Goal: Information Seeking & Learning: Compare options

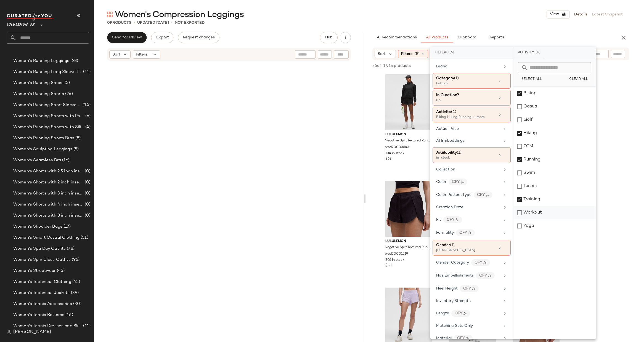
click at [546, 209] on div "Workout" at bounding box center [555, 212] width 82 height 13
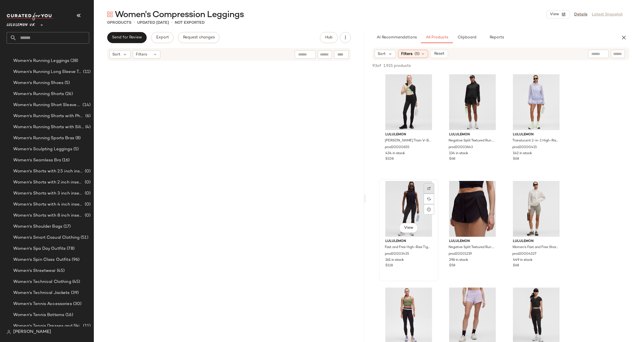
click at [428, 187] on img at bounding box center [428, 188] width 3 height 3
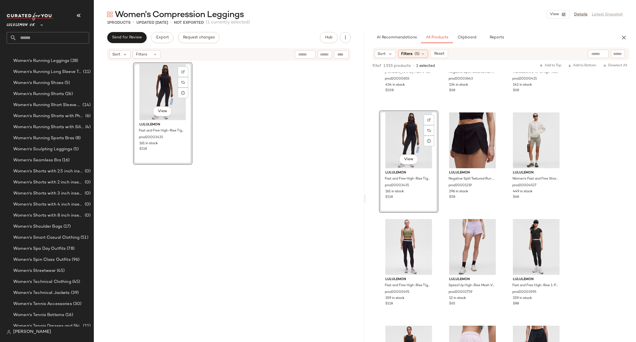
scroll to position [83, 0]
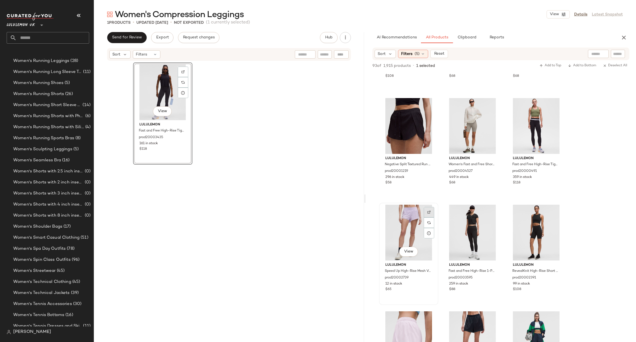
click at [429, 215] on div at bounding box center [429, 212] width 10 height 10
click at [558, 103] on div at bounding box center [556, 105] width 10 height 10
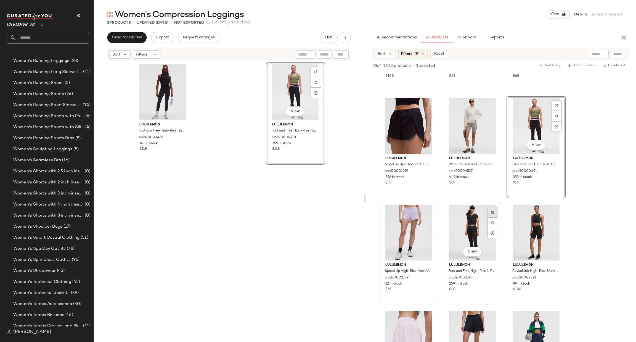
click at [495, 211] on div at bounding box center [493, 212] width 10 height 10
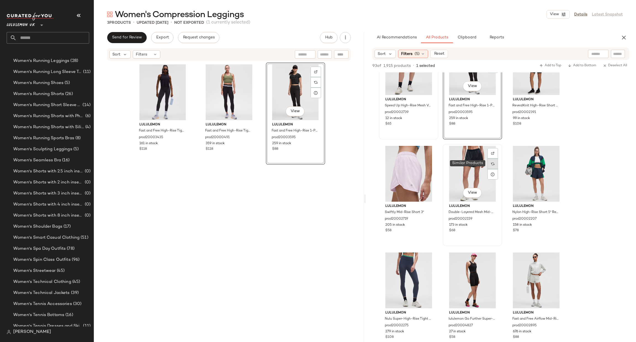
scroll to position [331, 0]
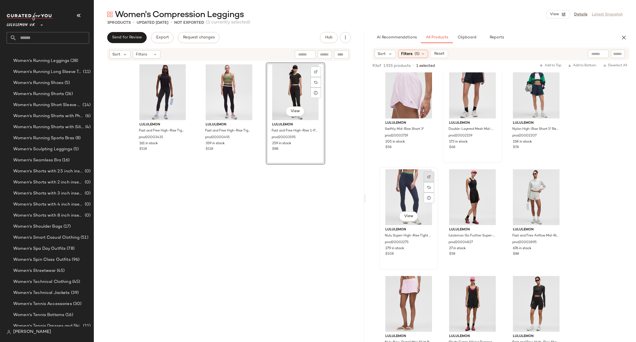
click at [430, 172] on div at bounding box center [429, 176] width 10 height 10
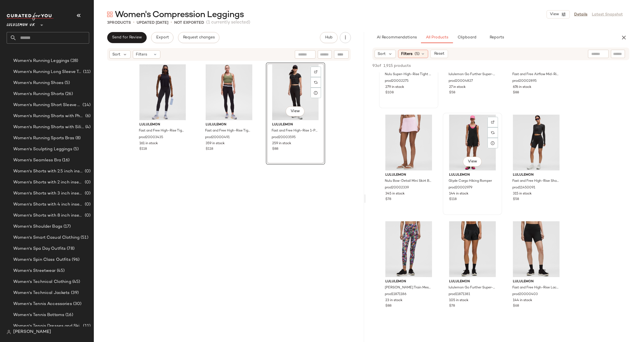
scroll to position [497, 0]
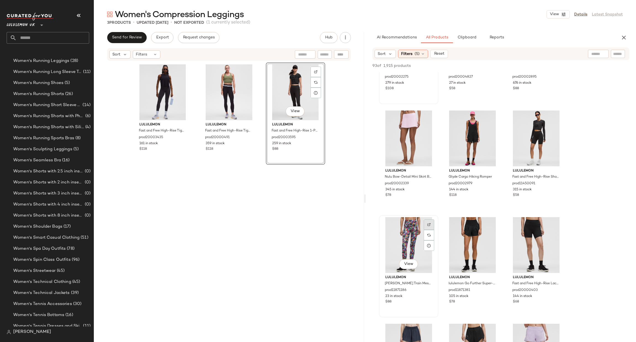
click at [428, 224] on img at bounding box center [428, 224] width 3 height 3
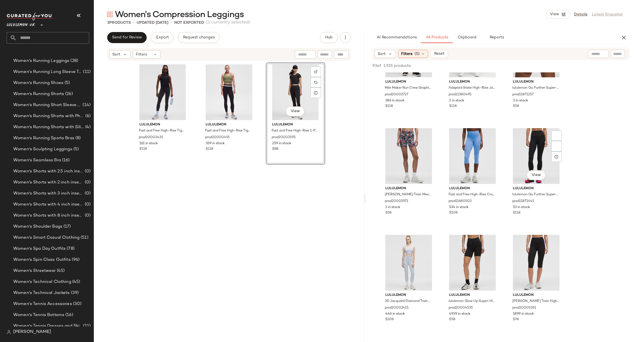
scroll to position [911, 0]
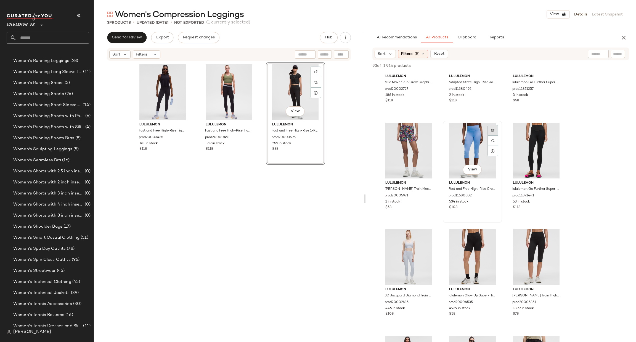
click at [495, 125] on div at bounding box center [493, 130] width 10 height 10
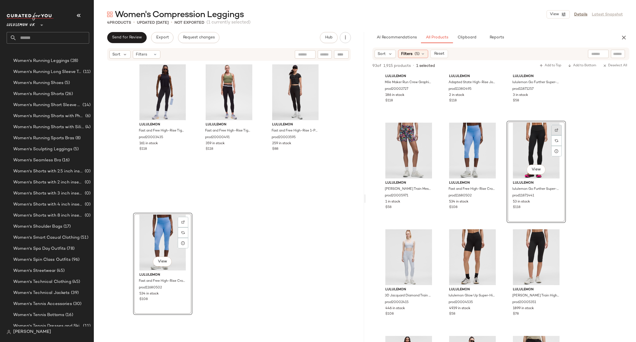
click at [557, 128] on img at bounding box center [556, 129] width 3 height 3
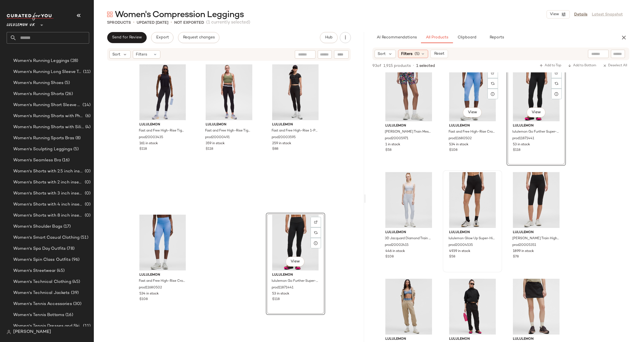
scroll to position [994, 0]
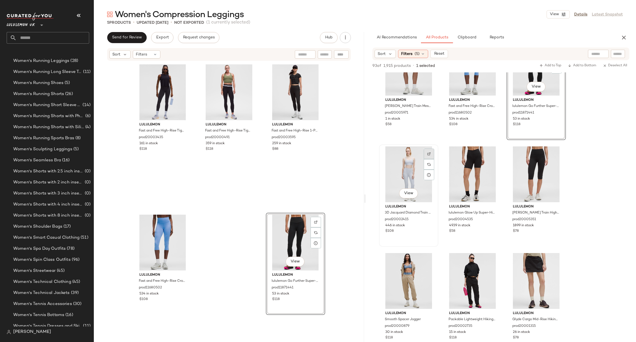
click at [432, 155] on div at bounding box center [429, 154] width 10 height 10
click at [556, 152] on img at bounding box center [556, 153] width 3 height 3
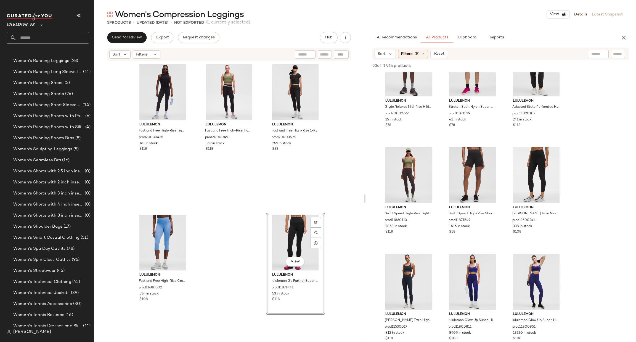
scroll to position [1325, 0]
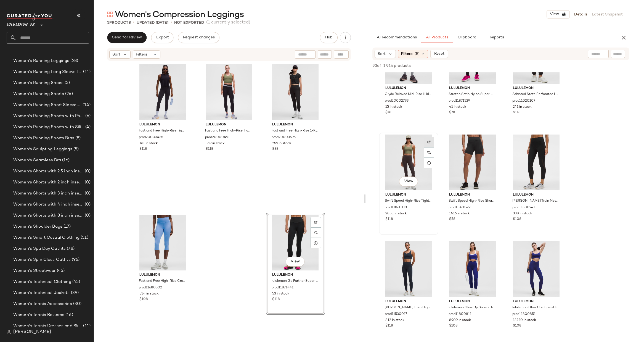
click at [427, 143] on div at bounding box center [429, 142] width 10 height 10
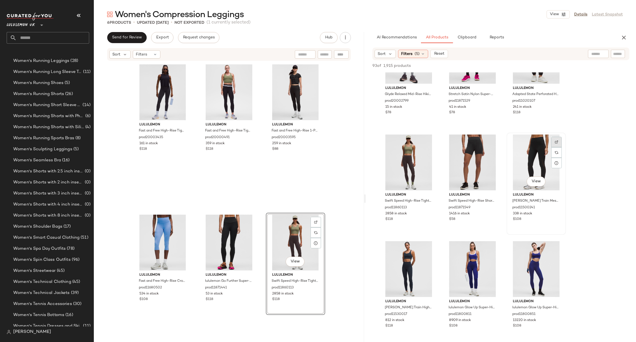
click at [560, 140] on div at bounding box center [556, 142] width 10 height 10
click at [429, 249] on img at bounding box center [428, 248] width 3 height 3
click at [554, 141] on div at bounding box center [556, 142] width 10 height 10
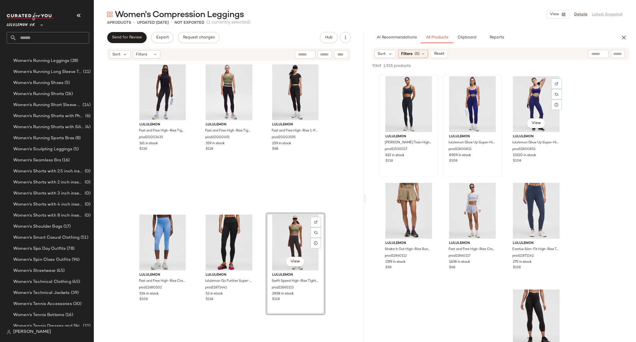
scroll to position [1491, 0]
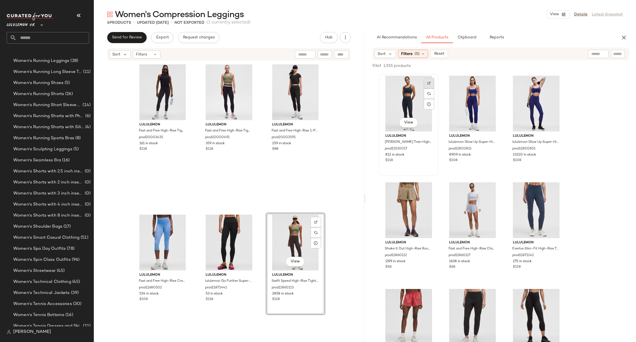
click at [430, 80] on div at bounding box center [429, 83] width 10 height 10
click at [494, 78] on div at bounding box center [493, 83] width 10 height 10
click at [559, 82] on div at bounding box center [556, 83] width 10 height 10
click at [556, 190] on img at bounding box center [556, 189] width 3 height 3
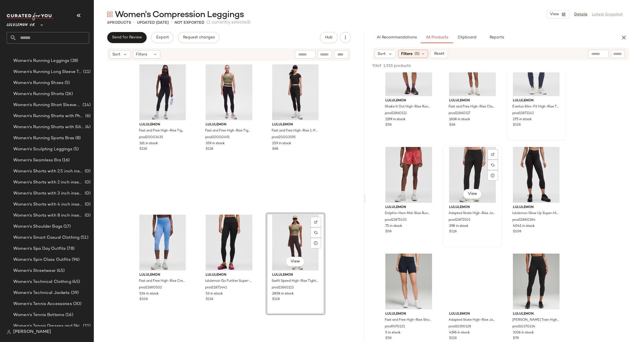
scroll to position [1656, 0]
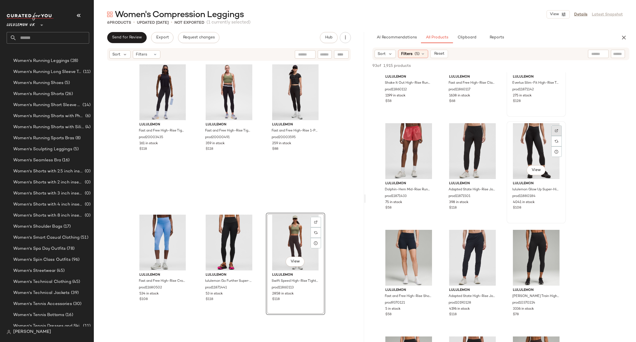
click at [554, 128] on div at bounding box center [556, 130] width 10 height 10
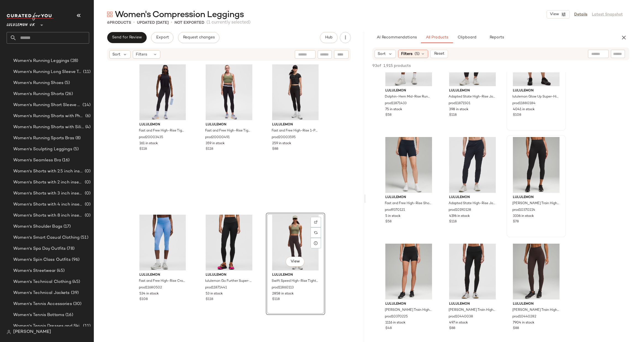
scroll to position [1739, 0]
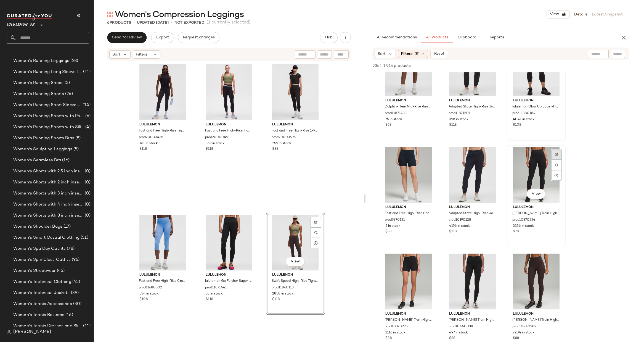
click at [559, 150] on div at bounding box center [556, 154] width 10 height 10
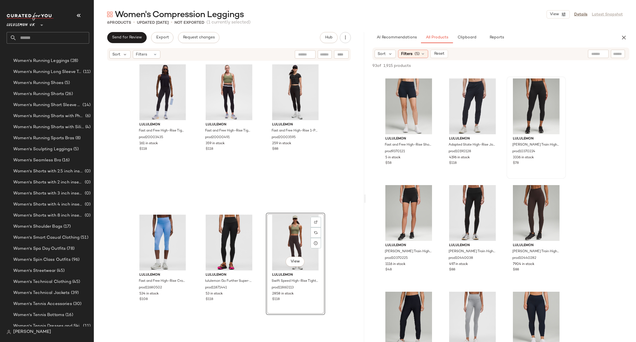
scroll to position [1822, 0]
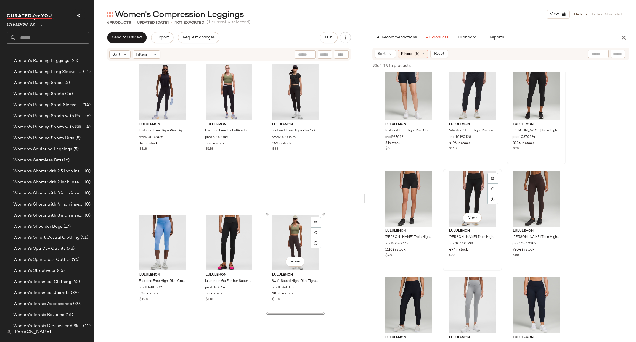
click at [495, 178] on div at bounding box center [493, 178] width 10 height 10
click at [556, 177] on img at bounding box center [556, 177] width 3 height 3
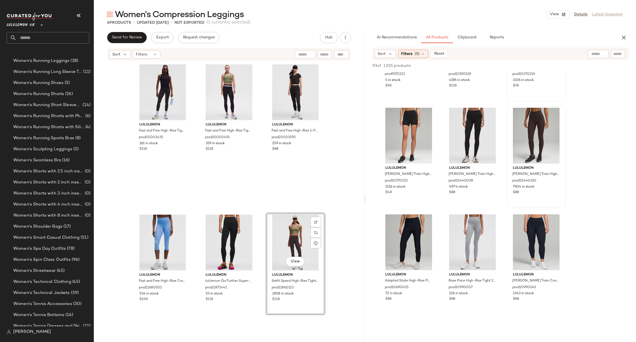
scroll to position [1905, 0]
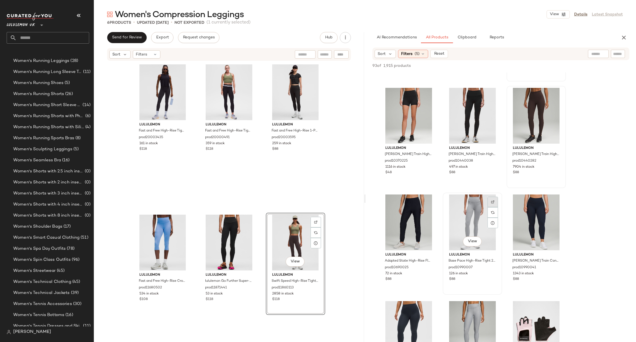
click at [495, 199] on div at bounding box center [493, 202] width 10 height 10
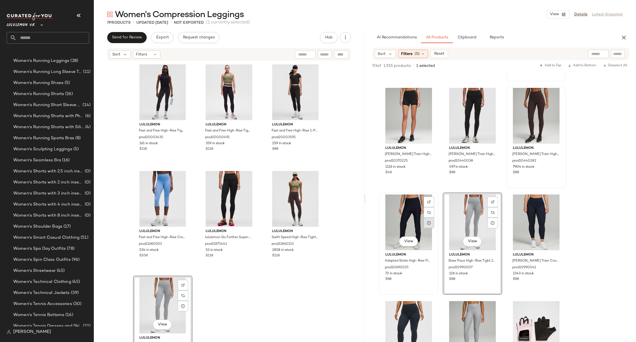
scroll to position [2071, 0]
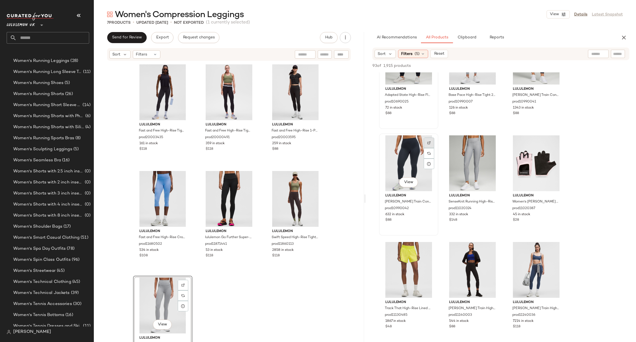
click at [428, 138] on div at bounding box center [429, 143] width 10 height 10
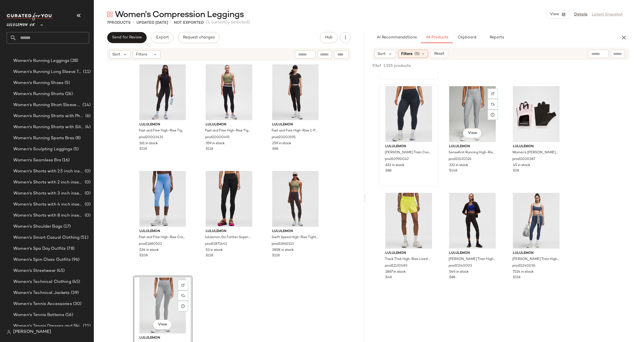
scroll to position [2153, 0]
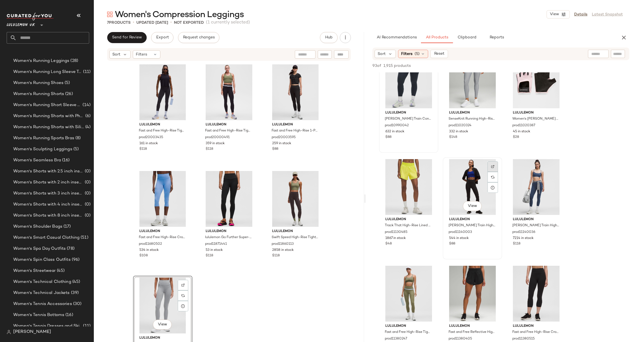
click at [491, 162] on div at bounding box center [493, 166] width 10 height 10
click at [556, 163] on div at bounding box center [556, 166] width 10 height 10
click at [560, 165] on div at bounding box center [556, 166] width 10 height 10
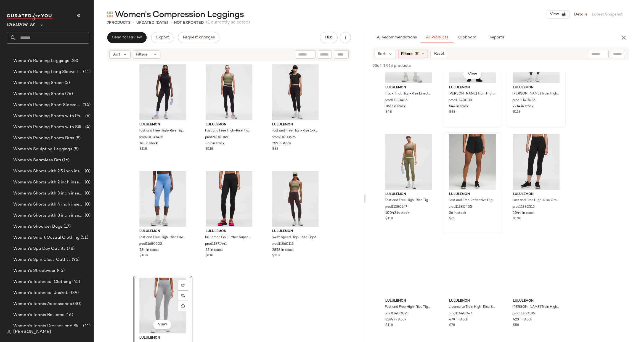
scroll to position [2319, 0]
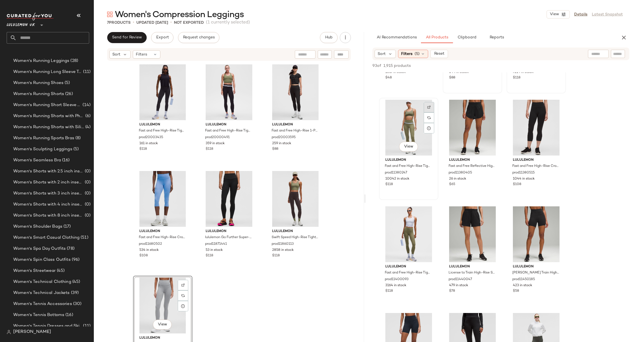
click at [431, 105] on div at bounding box center [429, 107] width 10 height 10
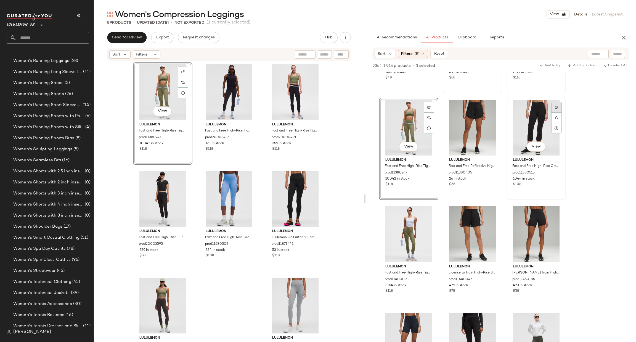
click at [559, 104] on div at bounding box center [556, 107] width 10 height 10
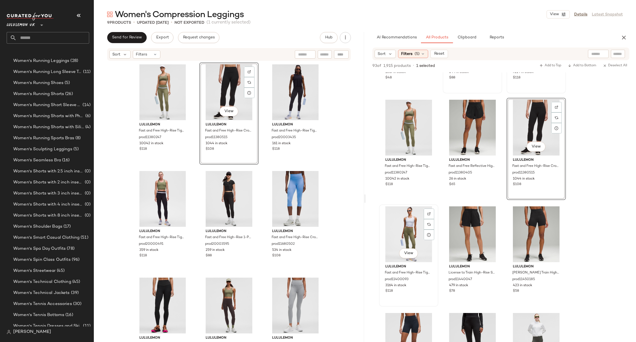
click at [429, 212] on img at bounding box center [428, 213] width 3 height 3
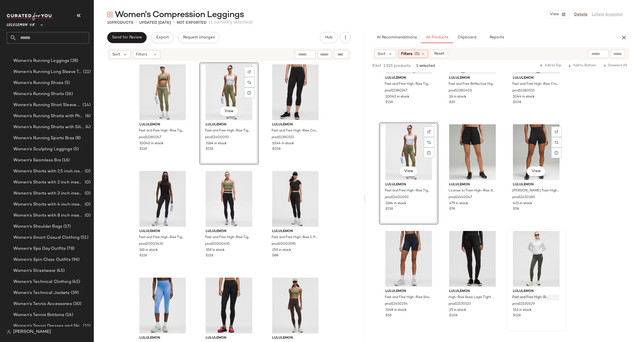
scroll to position [2485, 0]
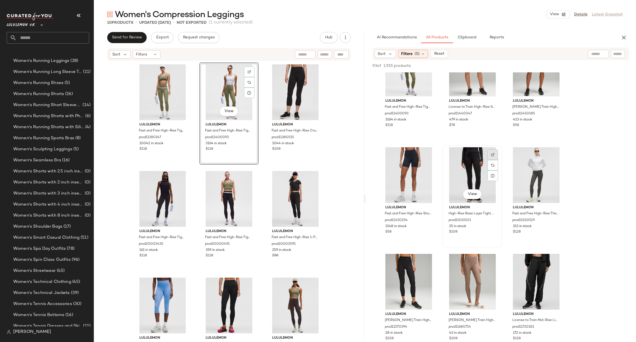
click at [492, 153] on img at bounding box center [492, 154] width 3 height 3
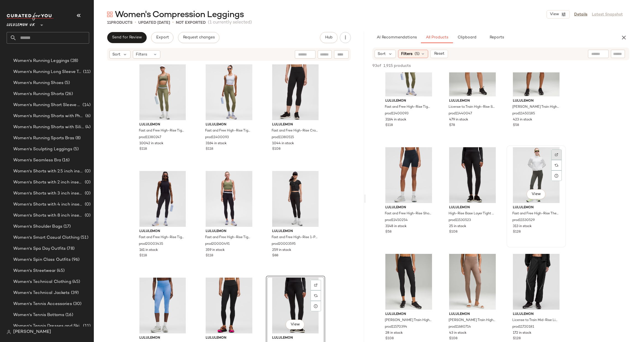
click at [556, 151] on div at bounding box center [556, 154] width 10 height 10
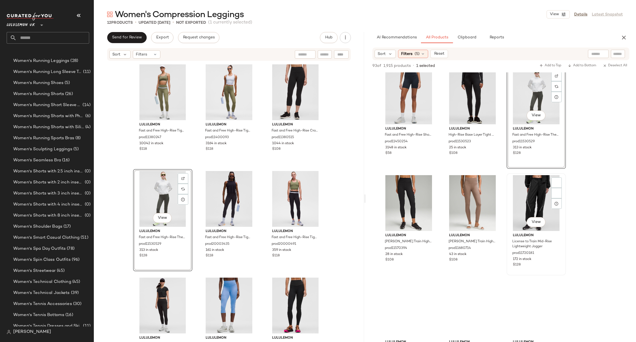
scroll to position [2651, 0]
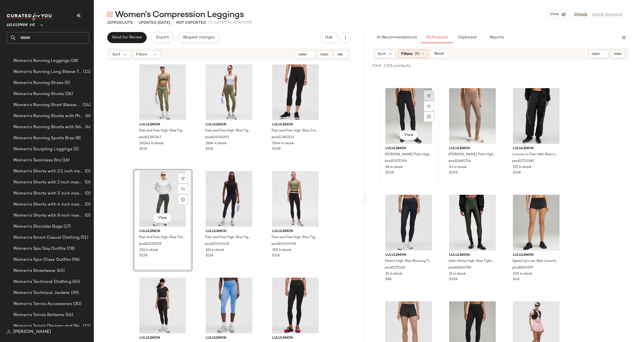
click at [427, 94] on div at bounding box center [429, 95] width 10 height 10
click at [495, 94] on div at bounding box center [493, 95] width 10 height 10
click at [428, 199] on div at bounding box center [429, 202] width 10 height 10
click at [495, 201] on div at bounding box center [493, 202] width 10 height 10
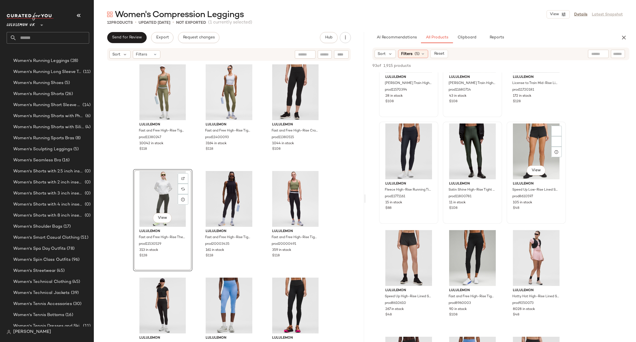
scroll to position [2816, 0]
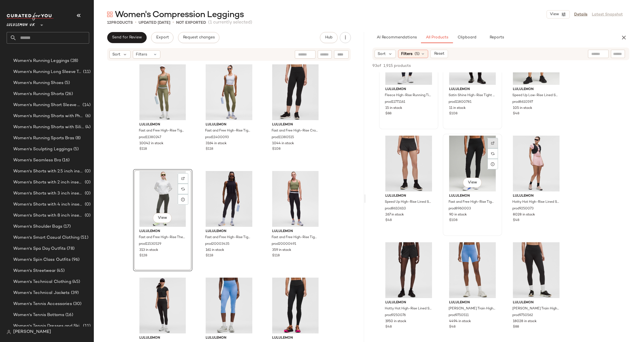
click at [492, 138] on div at bounding box center [493, 143] width 10 height 10
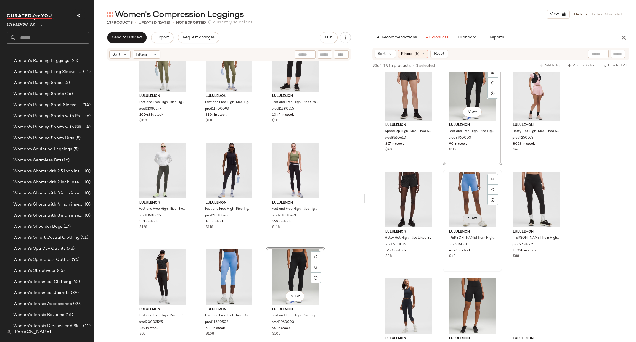
scroll to position [2899, 0]
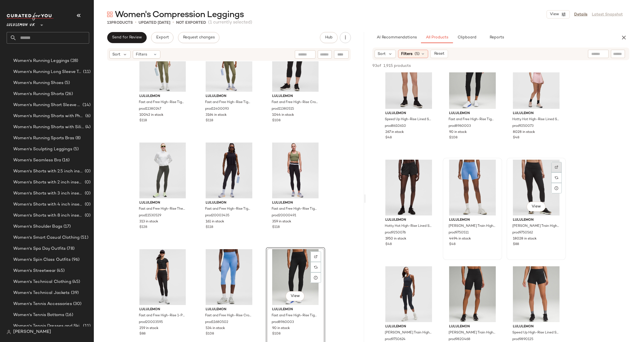
click at [556, 164] on div at bounding box center [556, 167] width 10 height 10
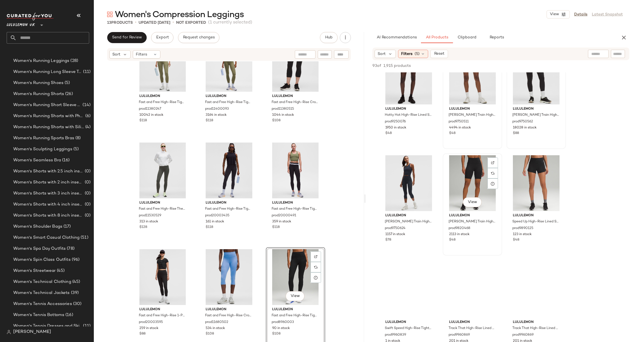
scroll to position [3065, 0]
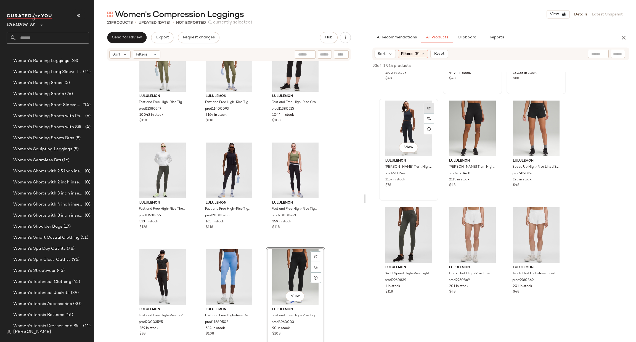
click at [428, 106] on img at bounding box center [428, 107] width 3 height 3
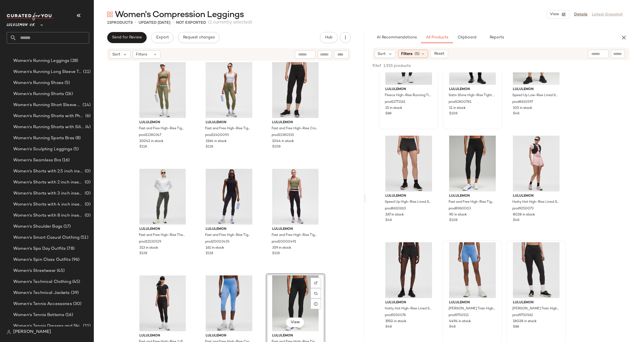
scroll to position [0, 0]
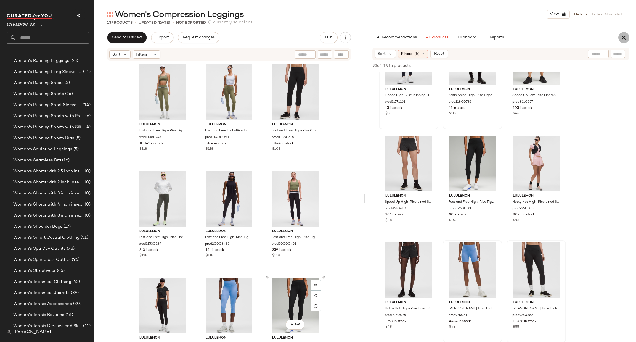
click at [627, 37] on icon "button" at bounding box center [624, 37] width 7 height 7
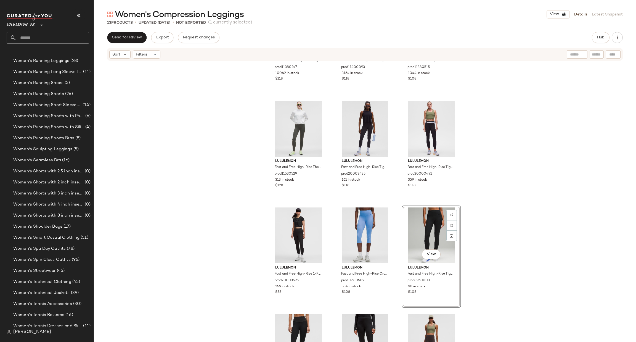
scroll to position [83, 0]
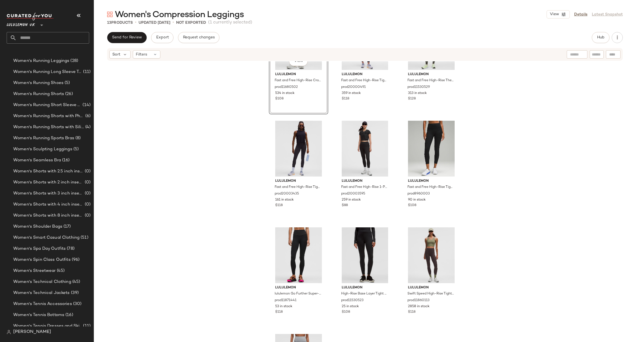
scroll to position [237, 0]
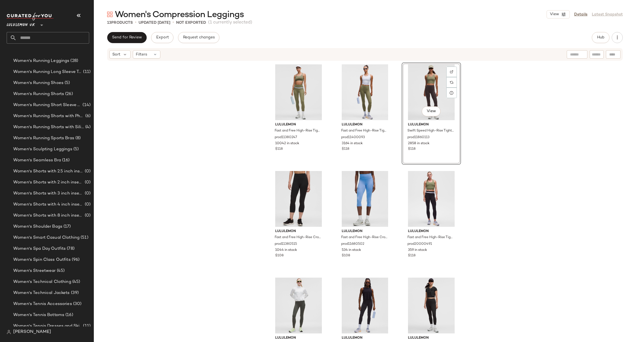
click at [507, 157] on div "lululemon Fast and Free High-Rise Tight 25" 5 Pocket prod11380247 10042 in stoc…" at bounding box center [365, 209] width 542 height 297
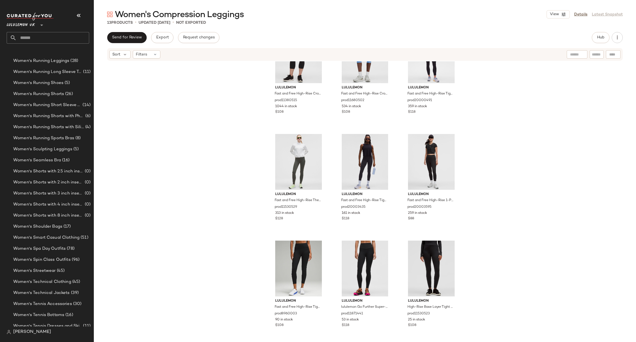
scroll to position [170, 0]
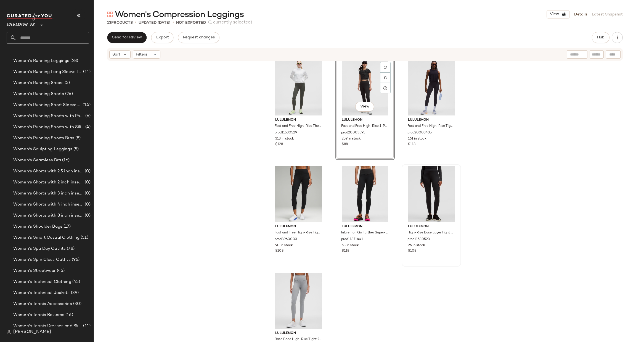
scroll to position [237, 0]
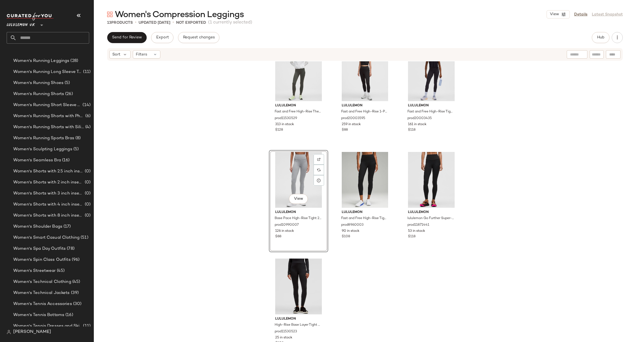
click at [491, 224] on div "lululemon Fast and Free High-Rise Crop 23" 5 Pocket prod11380515 1044 in stock …" at bounding box center [365, 209] width 542 height 297
